Goal: Transaction & Acquisition: Download file/media

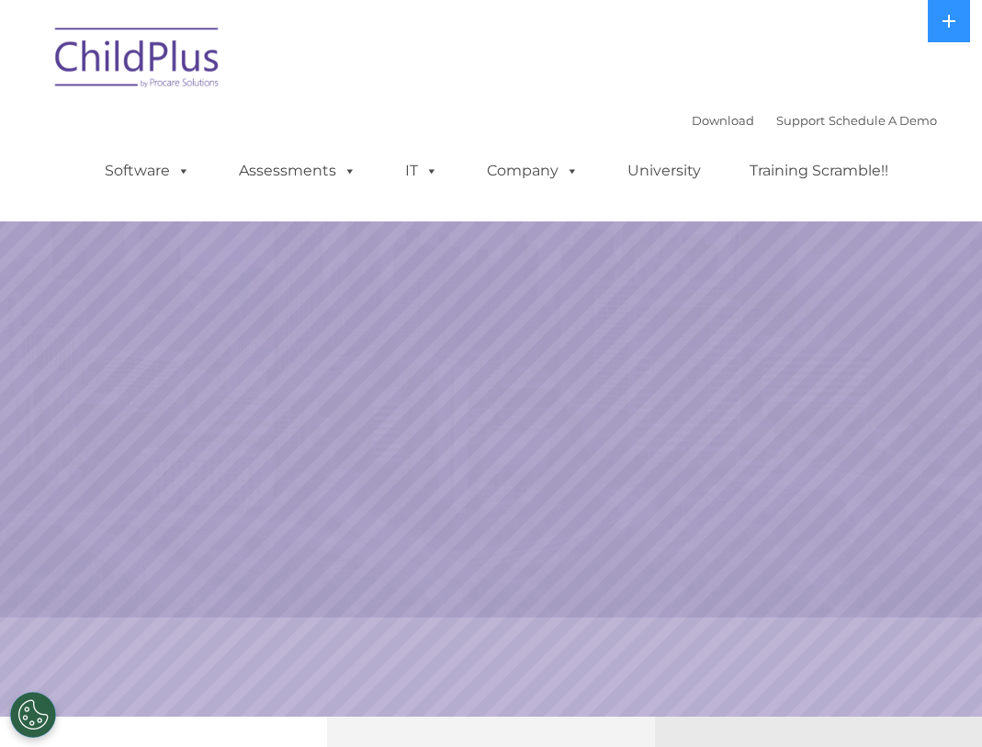
select select "MEDIUM"
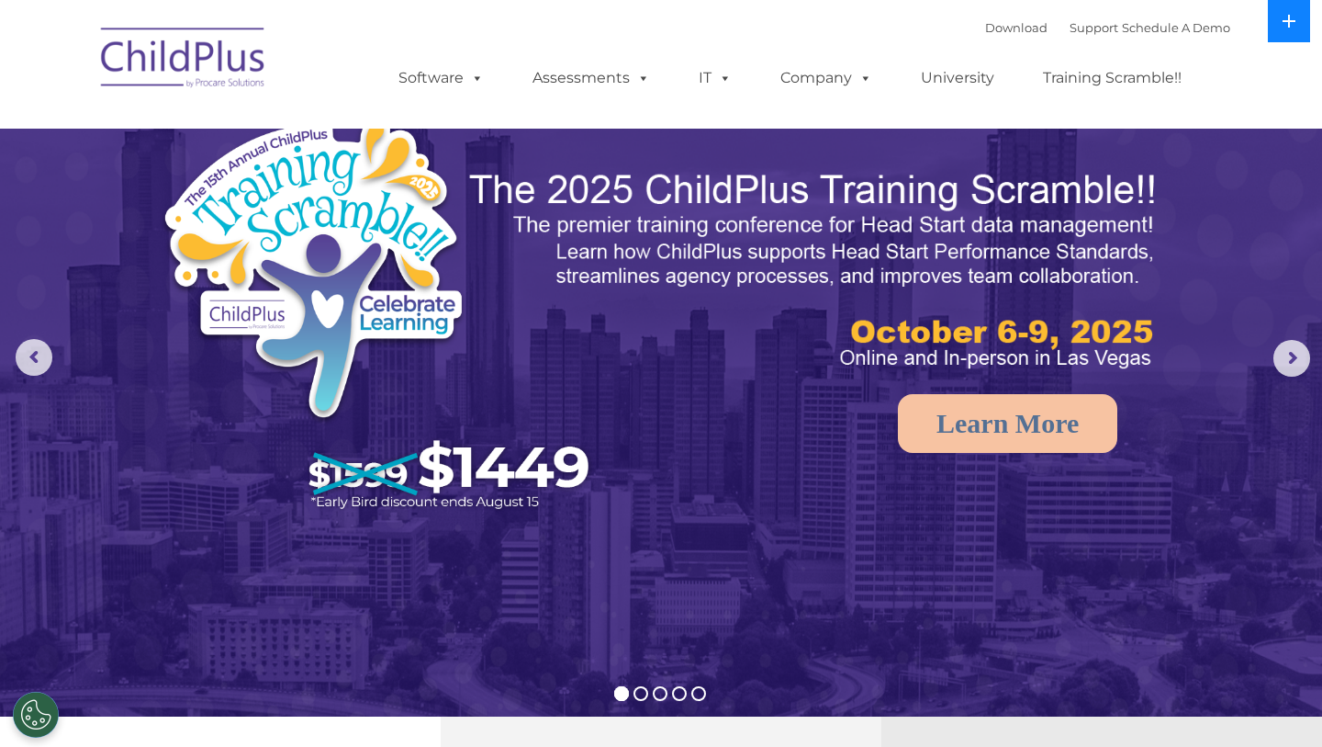
click at [981, 12] on button at bounding box center [1289, 21] width 42 height 42
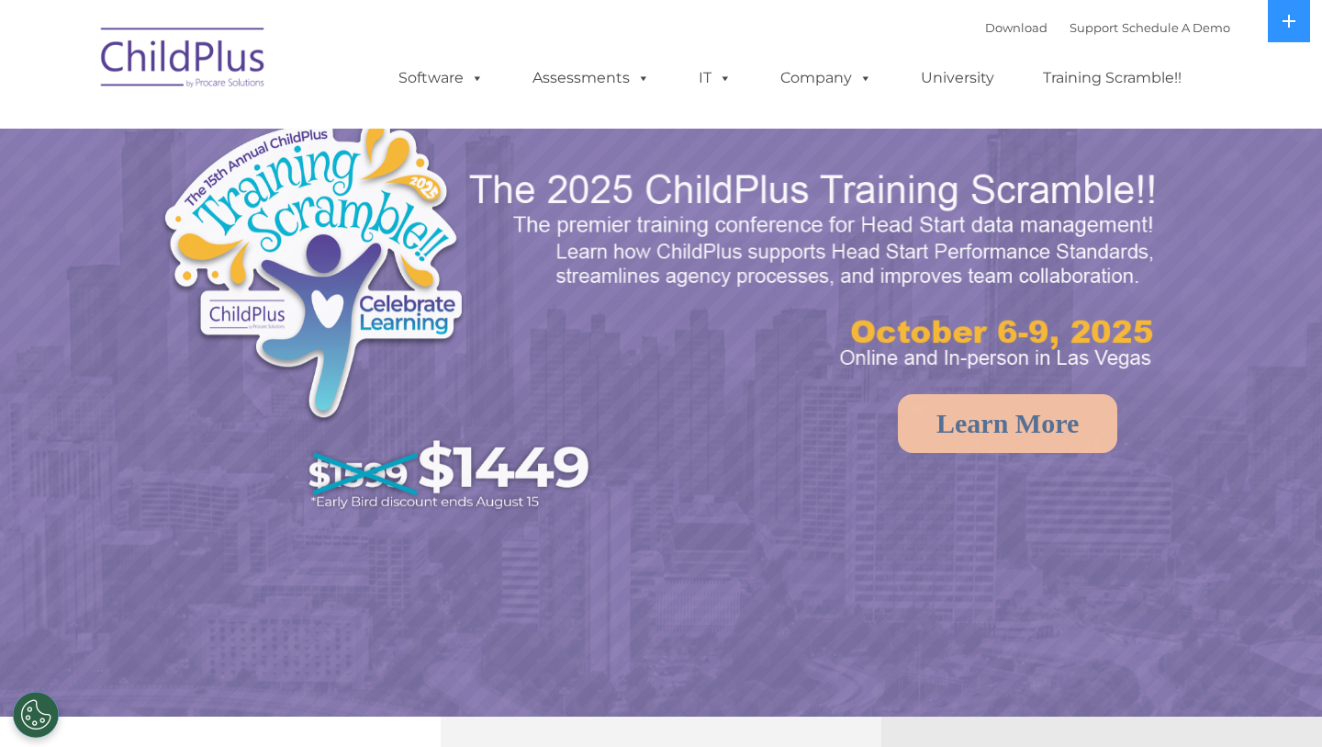
select select "MEDIUM"
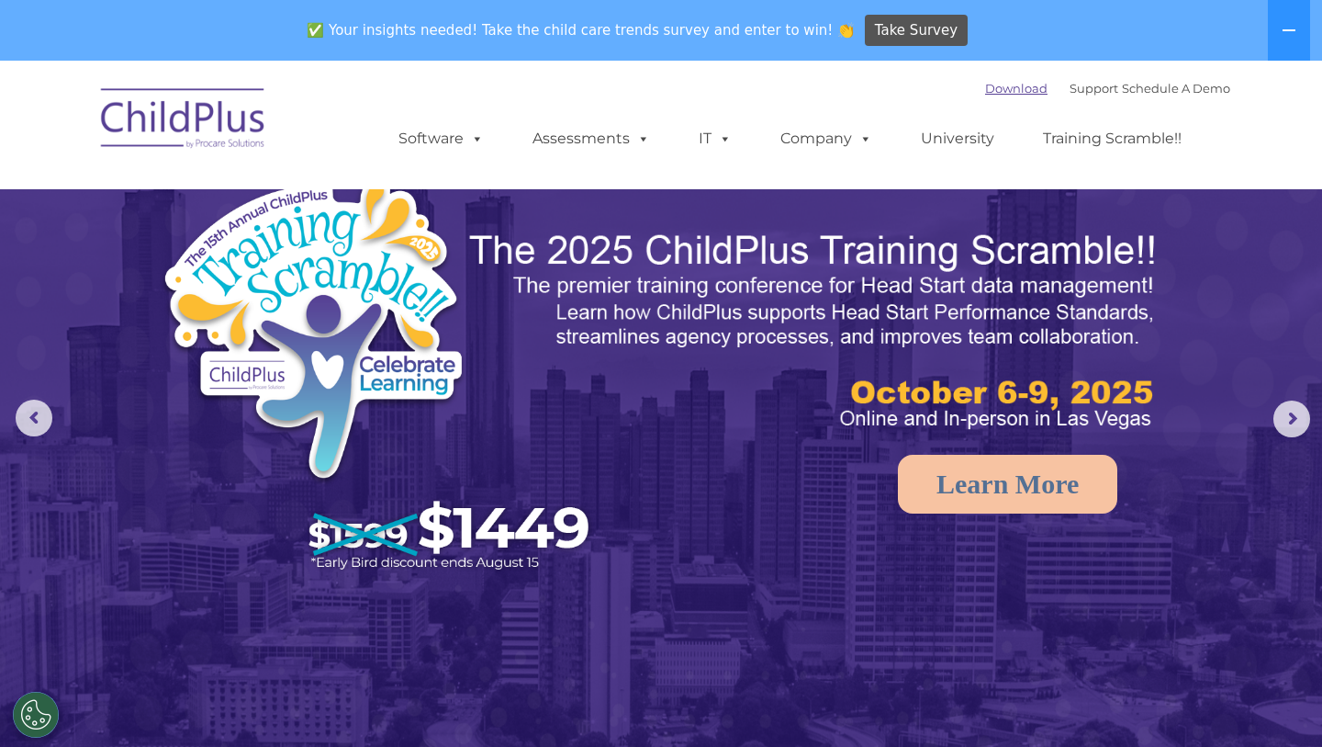
click at [985, 92] on link "Download" at bounding box center [1016, 88] width 62 height 15
